Goal: Go to known website: Go to known website

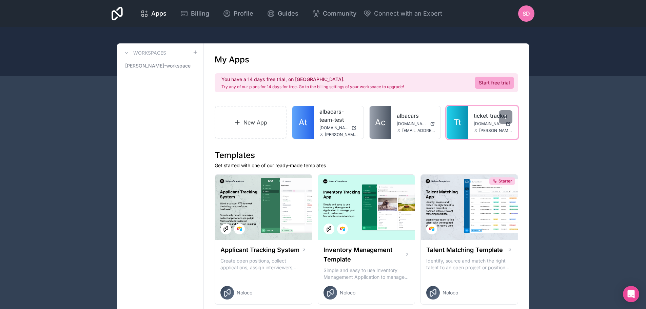
click at [468, 121] on div "ticket-tracker ticket-tracker.noloco.co samit.dhawal@albacars.ae" at bounding box center [492, 122] width 49 height 33
click at [461, 118] on link "Tt" at bounding box center [457, 122] width 22 height 33
